Goal: Check status: Check status

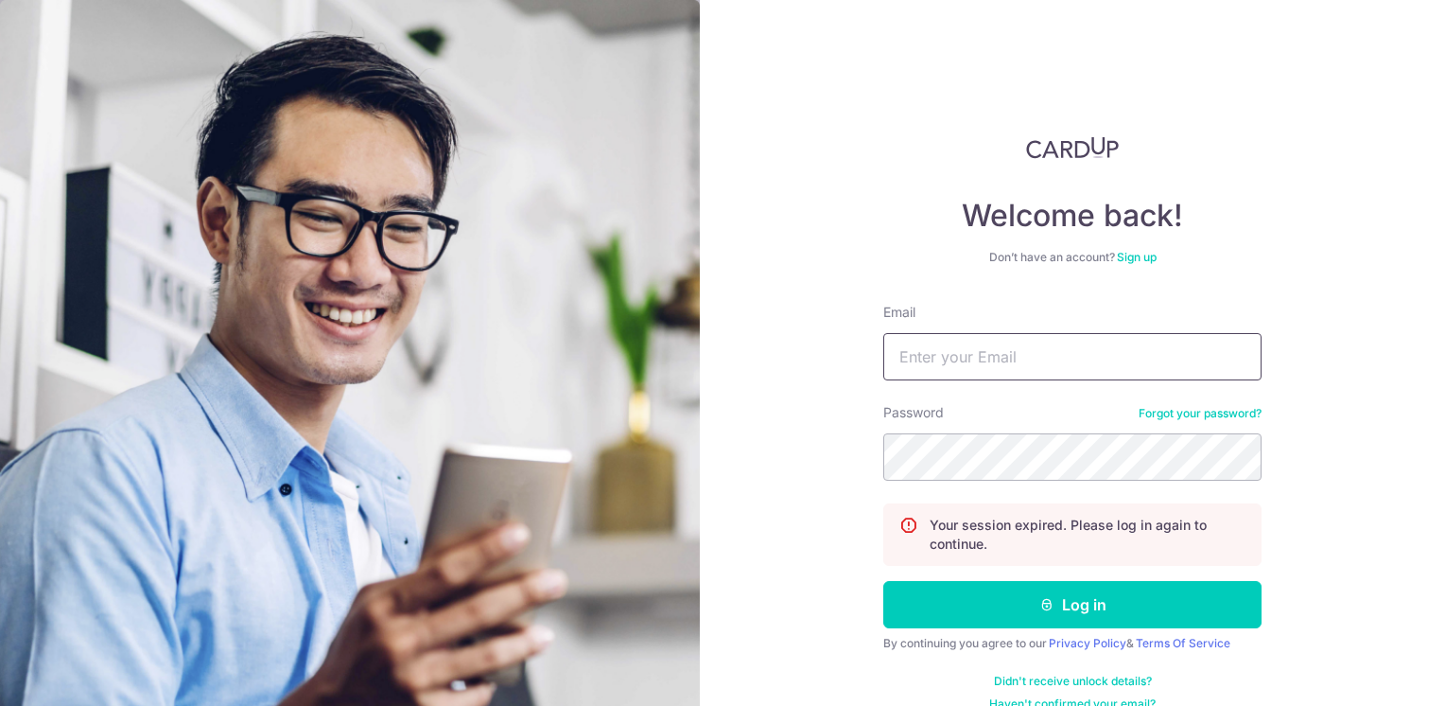
click at [959, 358] on input "Email" at bounding box center [1072, 356] width 378 height 47
type input "[EMAIL_ADDRESS][DOMAIN_NAME]"
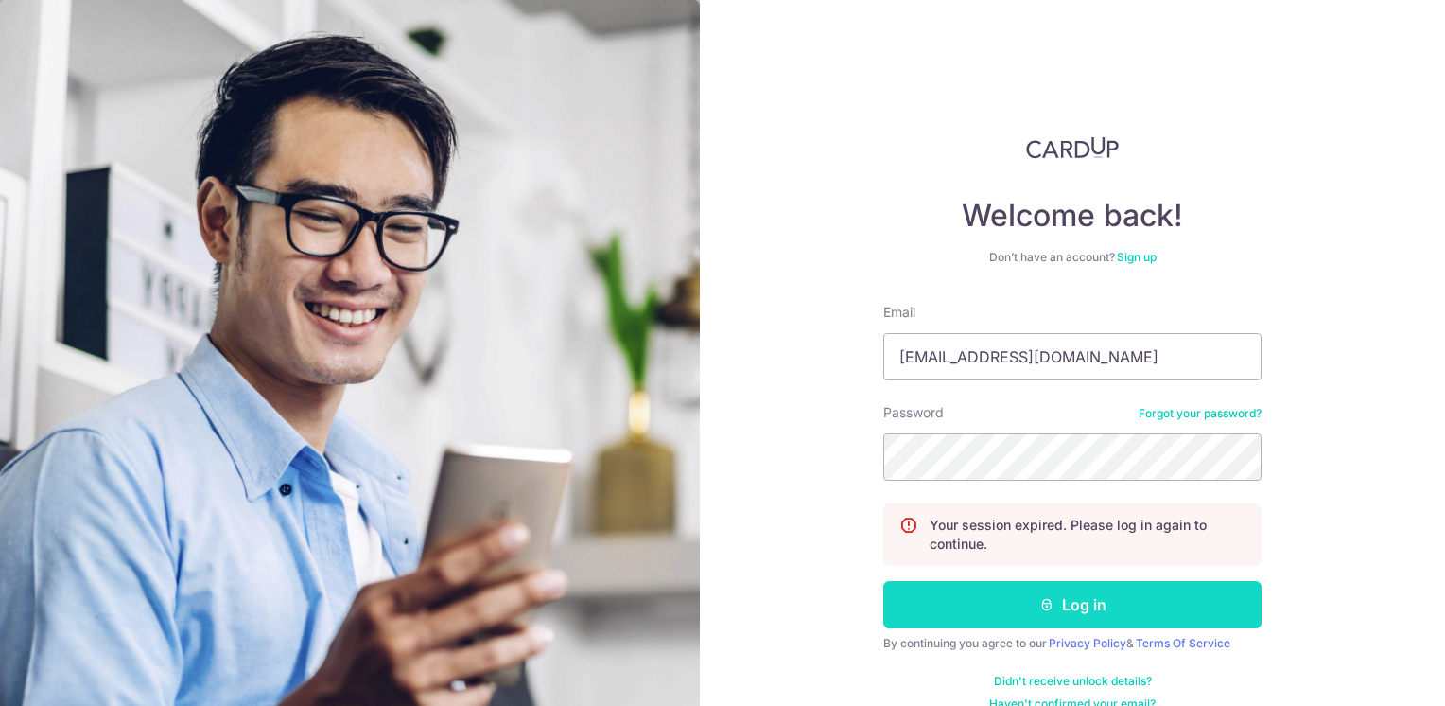
click at [1099, 600] on button "Log in" at bounding box center [1072, 604] width 378 height 47
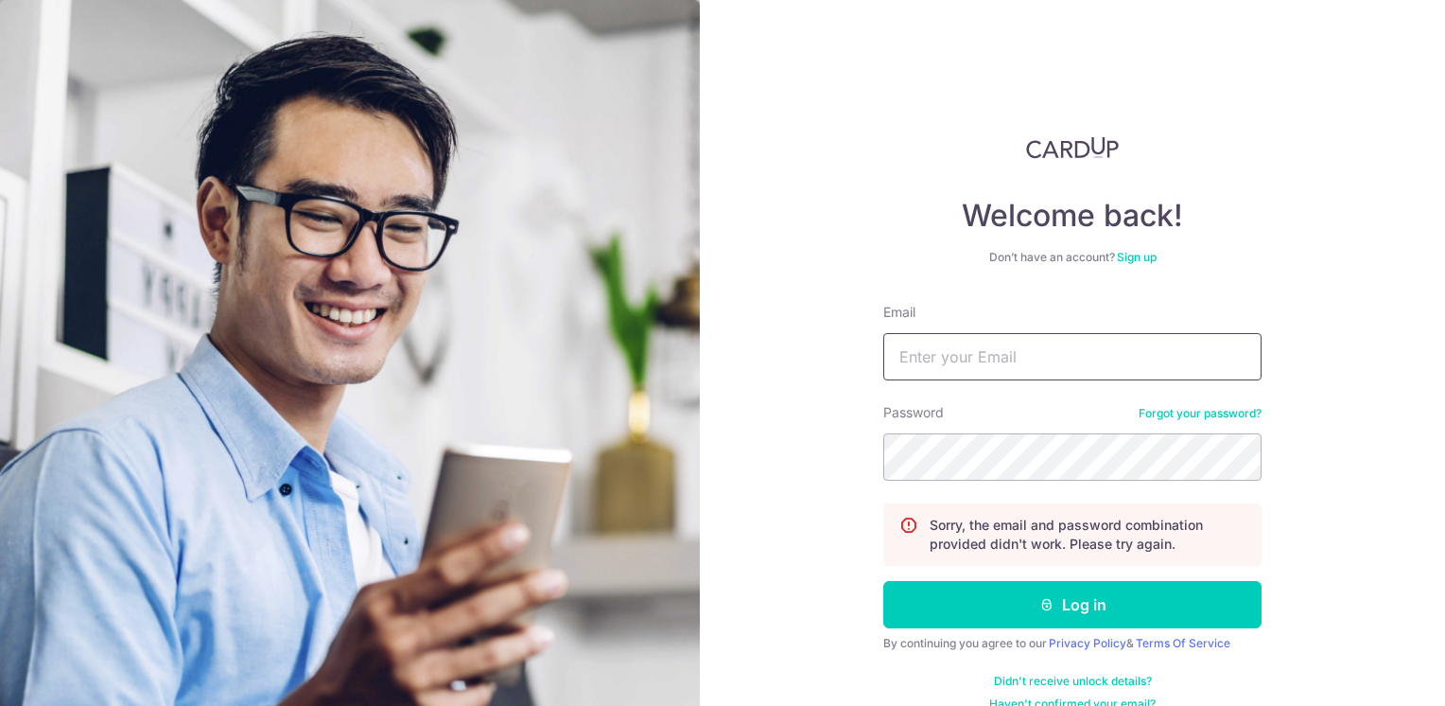
click at [1022, 364] on input "Email" at bounding box center [1072, 356] width 378 height 47
type input "[EMAIL_ADDRESS][DOMAIN_NAME]"
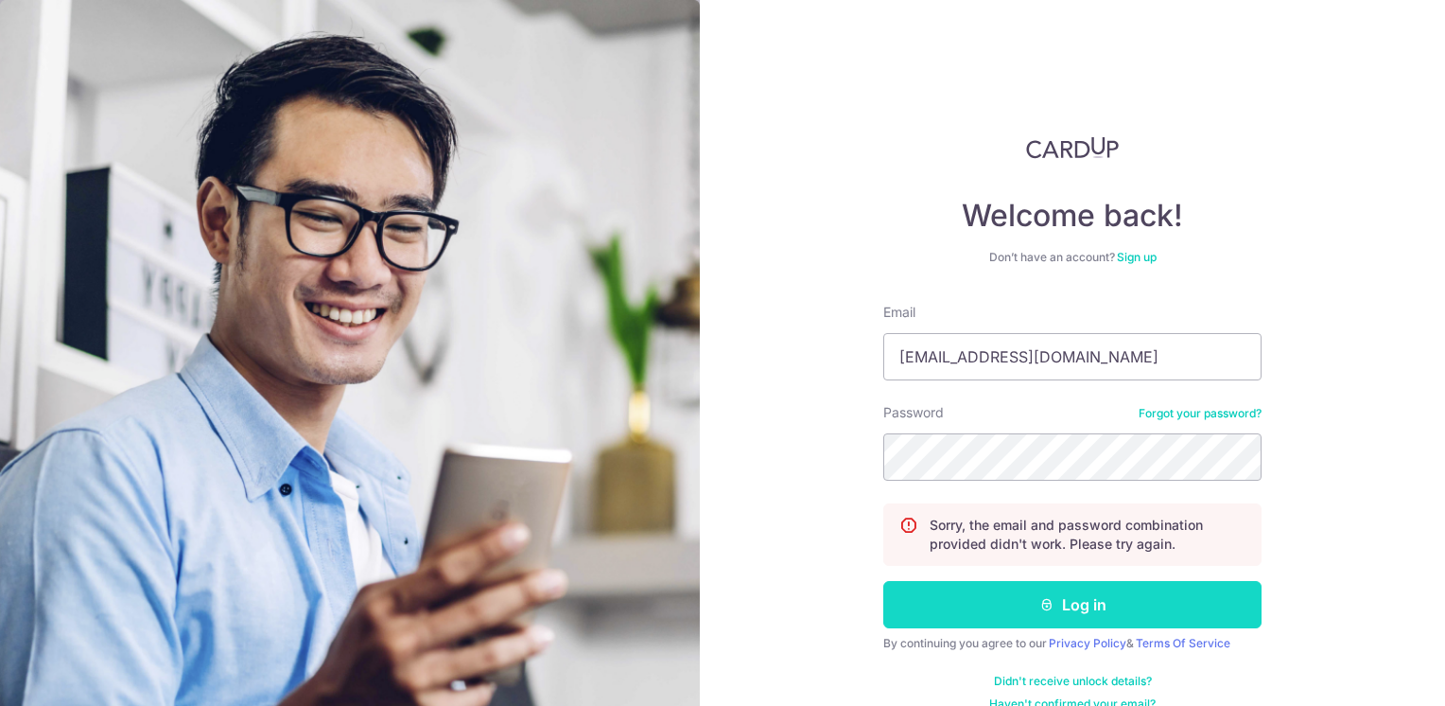
click at [1163, 613] on button "Log in" at bounding box center [1072, 604] width 378 height 47
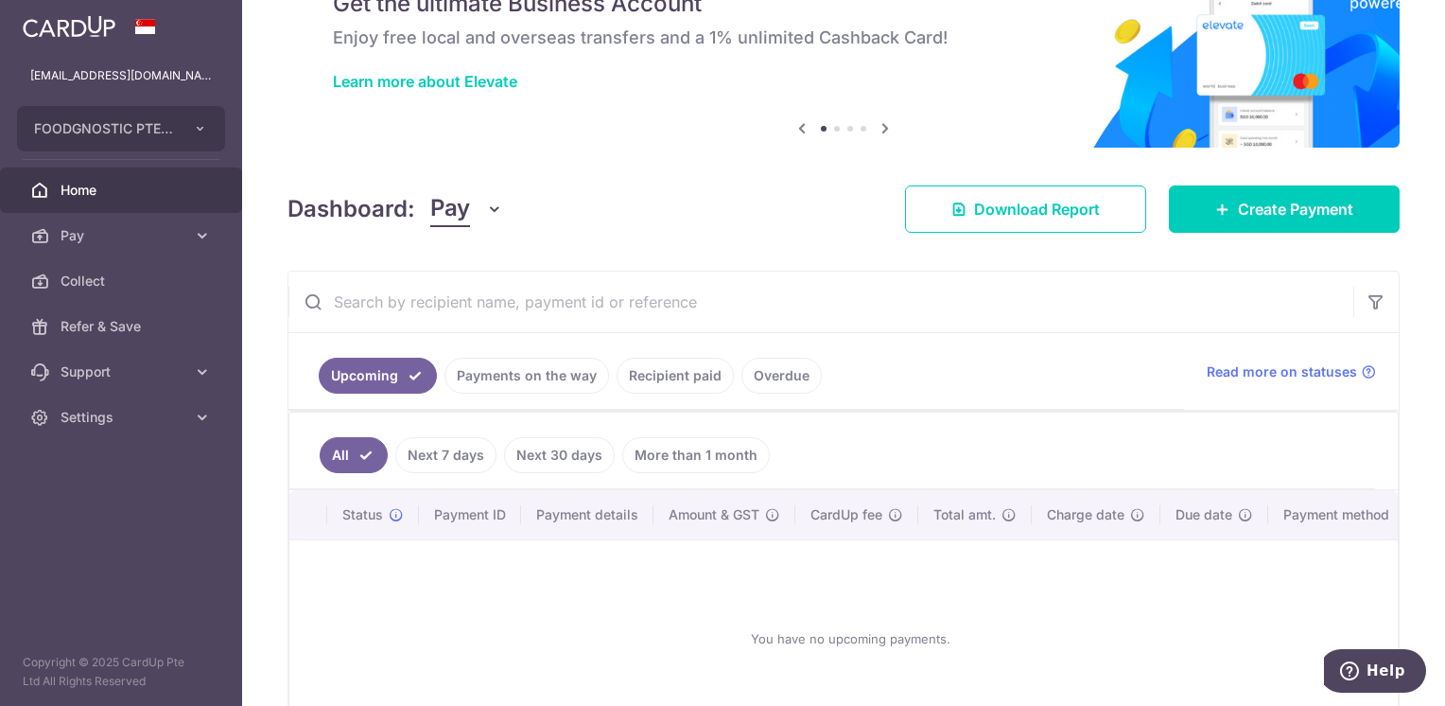
scroll to position [224, 0]
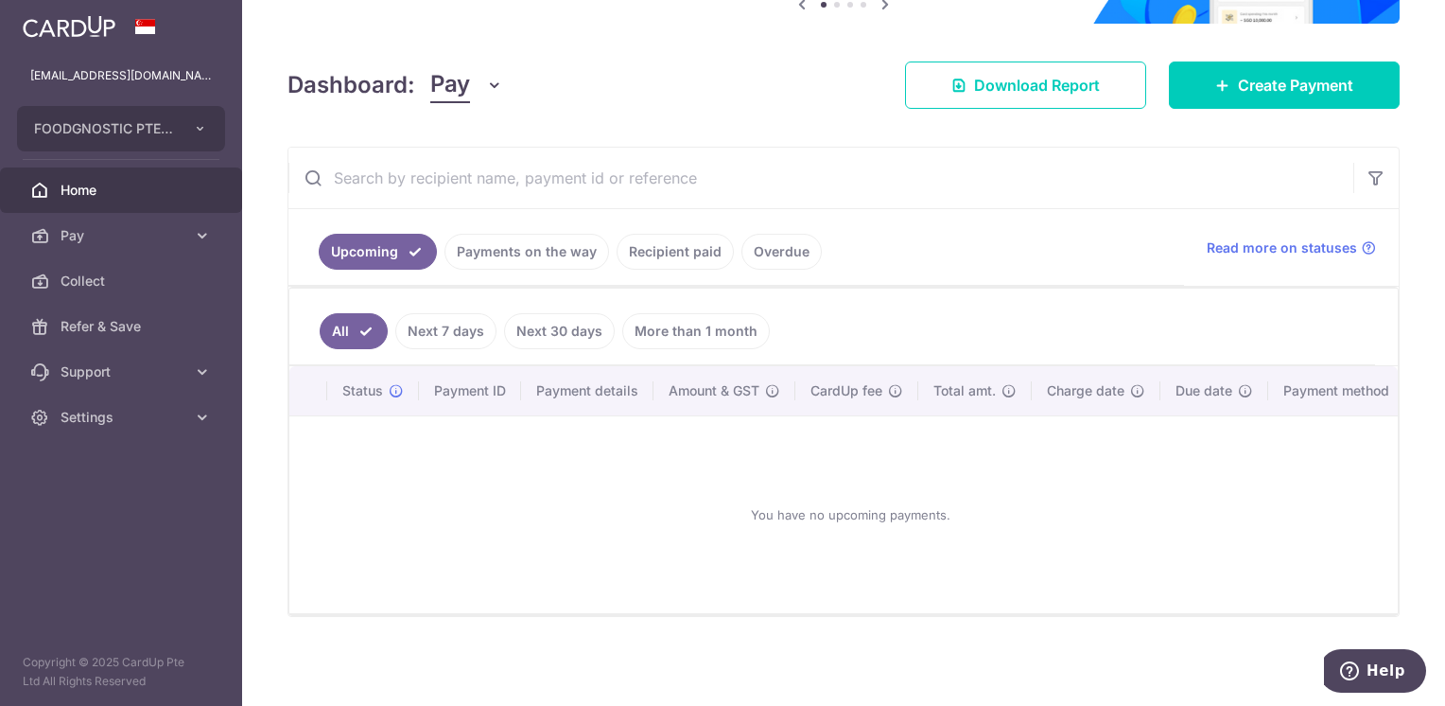
click at [432, 336] on link "Next 7 days" at bounding box center [445, 331] width 101 height 36
click at [566, 337] on link "Next 30 days" at bounding box center [559, 331] width 111 height 36
click at [440, 320] on link "Next 7 days" at bounding box center [419, 331] width 101 height 36
click at [549, 251] on link "Payments on the way" at bounding box center [527, 252] width 165 height 36
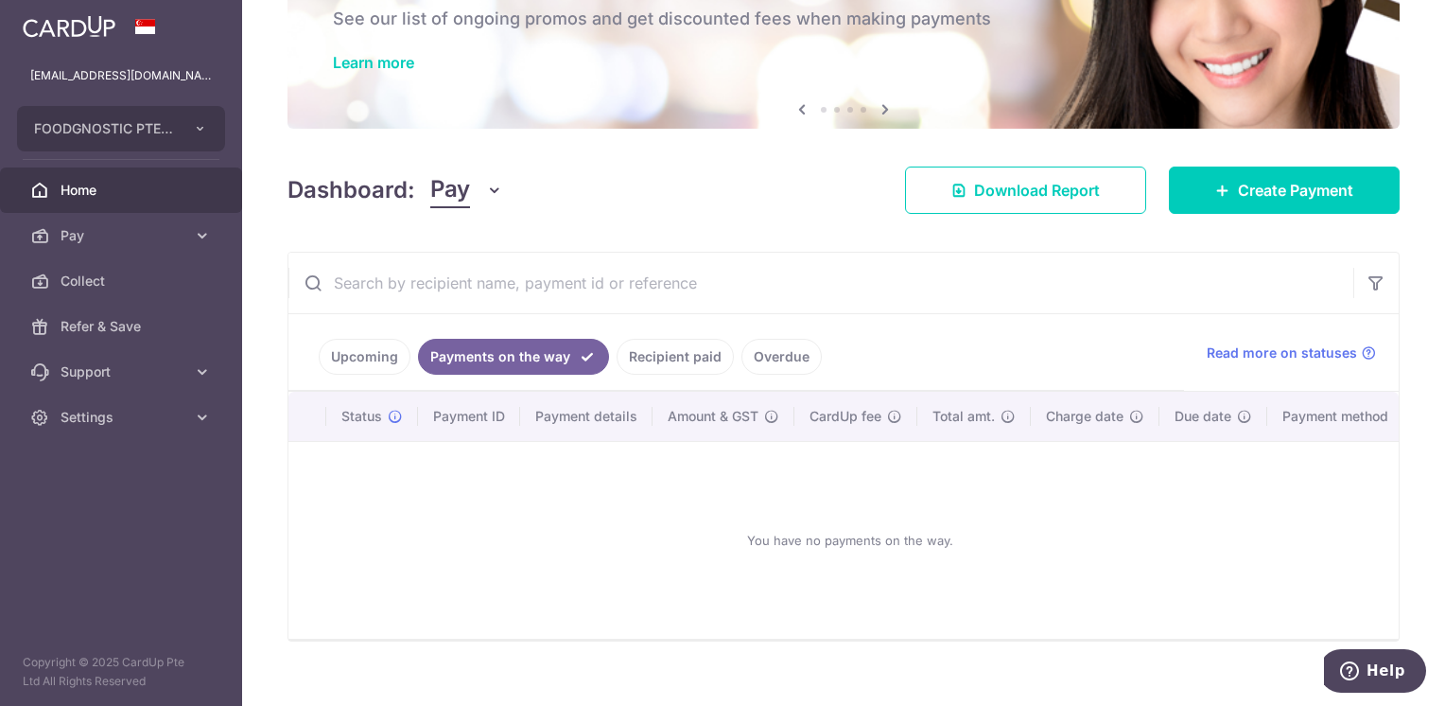
scroll to position [145, 0]
